Goal: Information Seeking & Learning: Learn about a topic

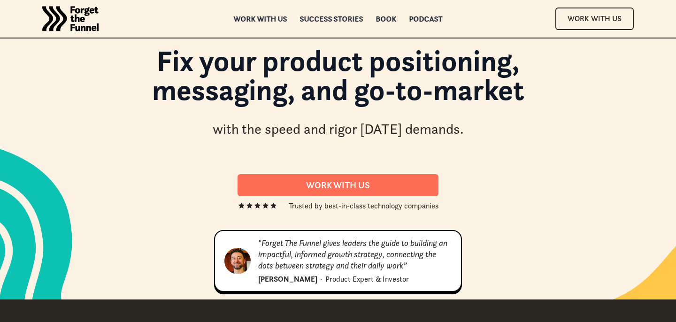
click at [326, 13] on div "ABOUT ABOUT Work with us Work with us Success Stories Success Stories Book Book…" at bounding box center [338, 19] width 676 height 38
click at [325, 15] on div "Success Stories Success Stories" at bounding box center [331, 18] width 63 height 7
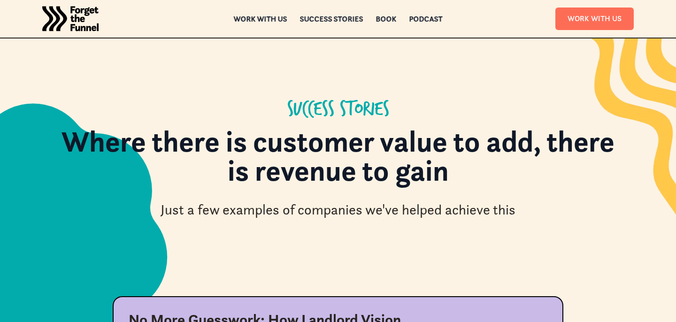
scroll to position [75, 0]
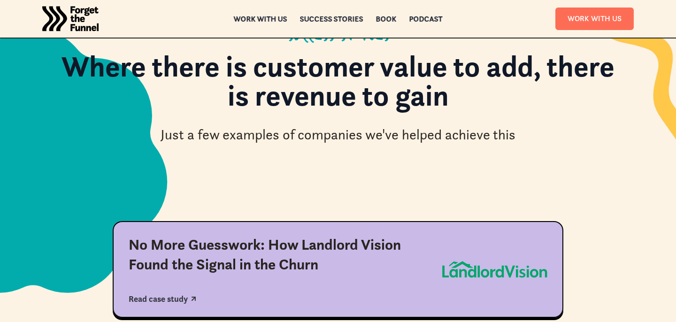
click at [300, 238] on div "No More Guesswork: How Landlord Vision Found the Signal in the Churn" at bounding box center [278, 254] width 298 height 39
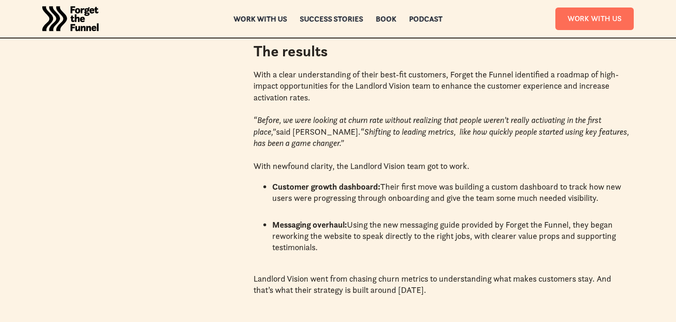
scroll to position [1927, 0]
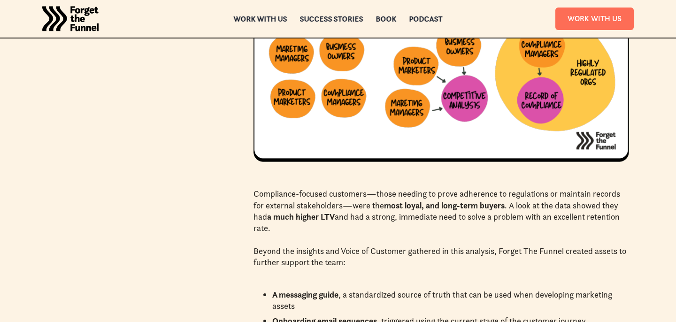
scroll to position [1840, 0]
